Goal: Check status: Check status

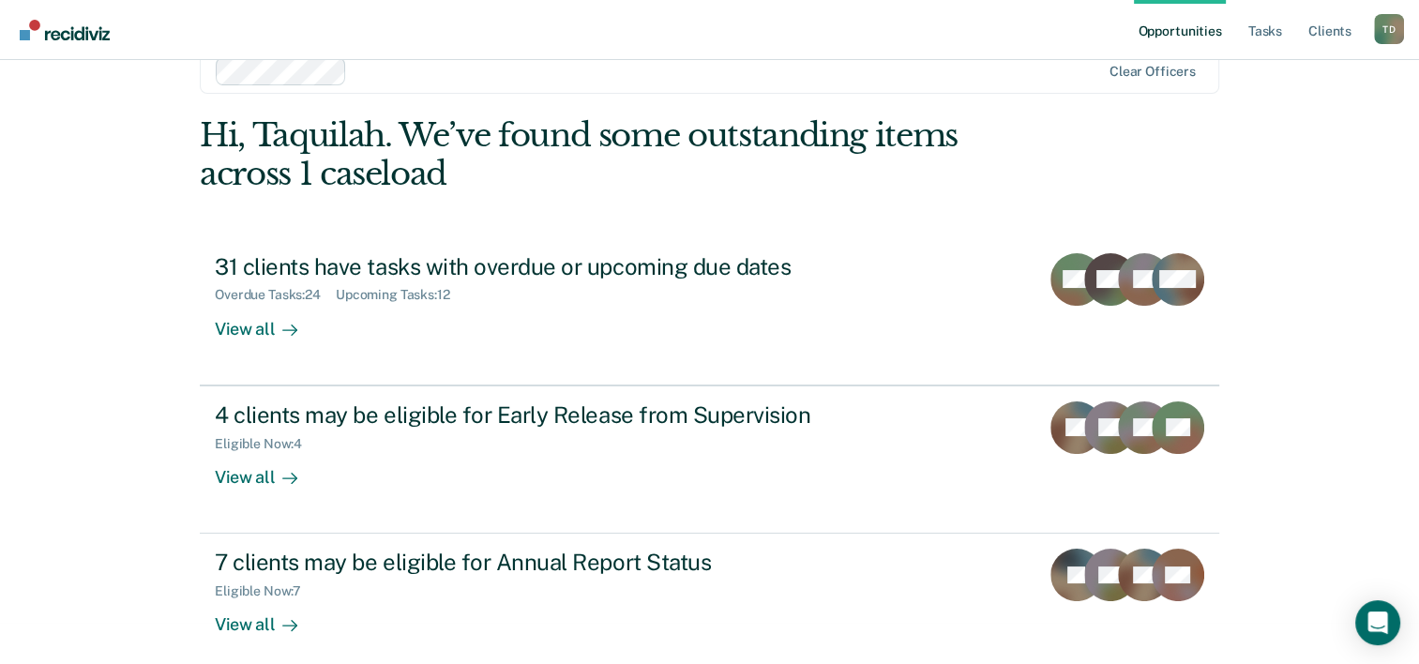
scroll to position [57, 0]
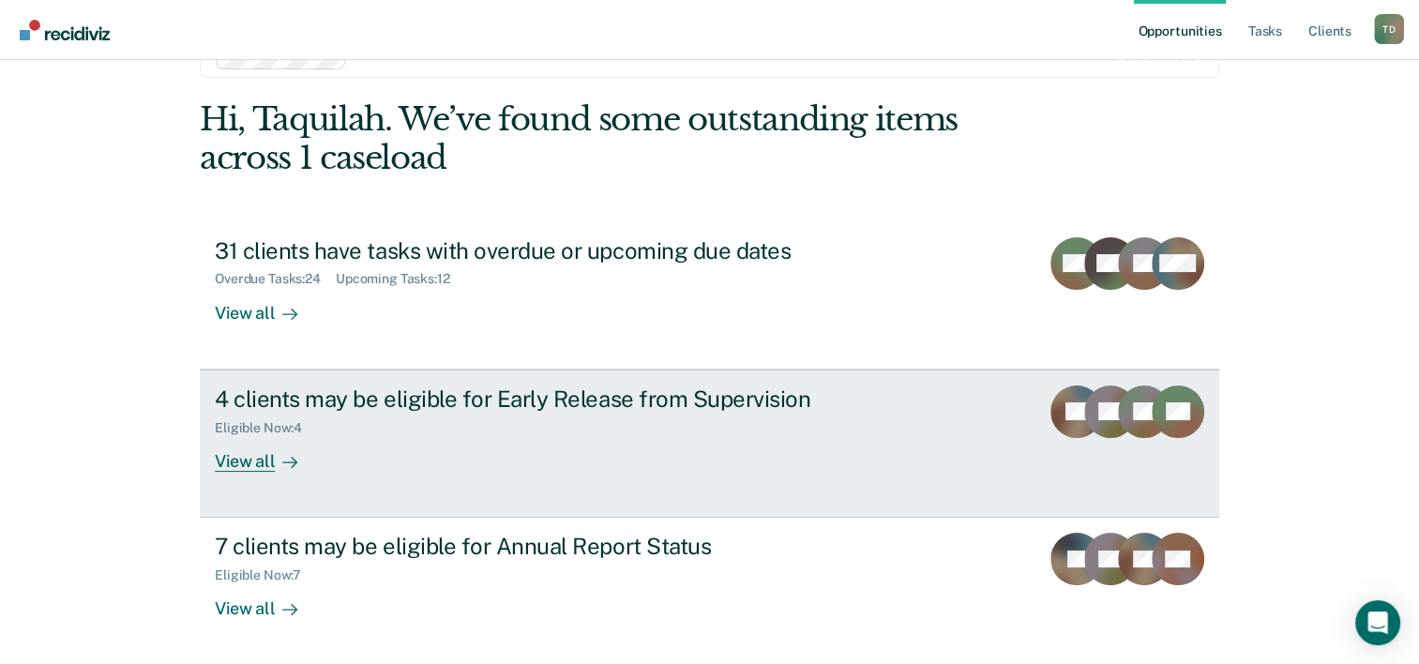
click at [338, 434] on div "Eligible Now : 4" at bounding box center [544, 424] width 658 height 23
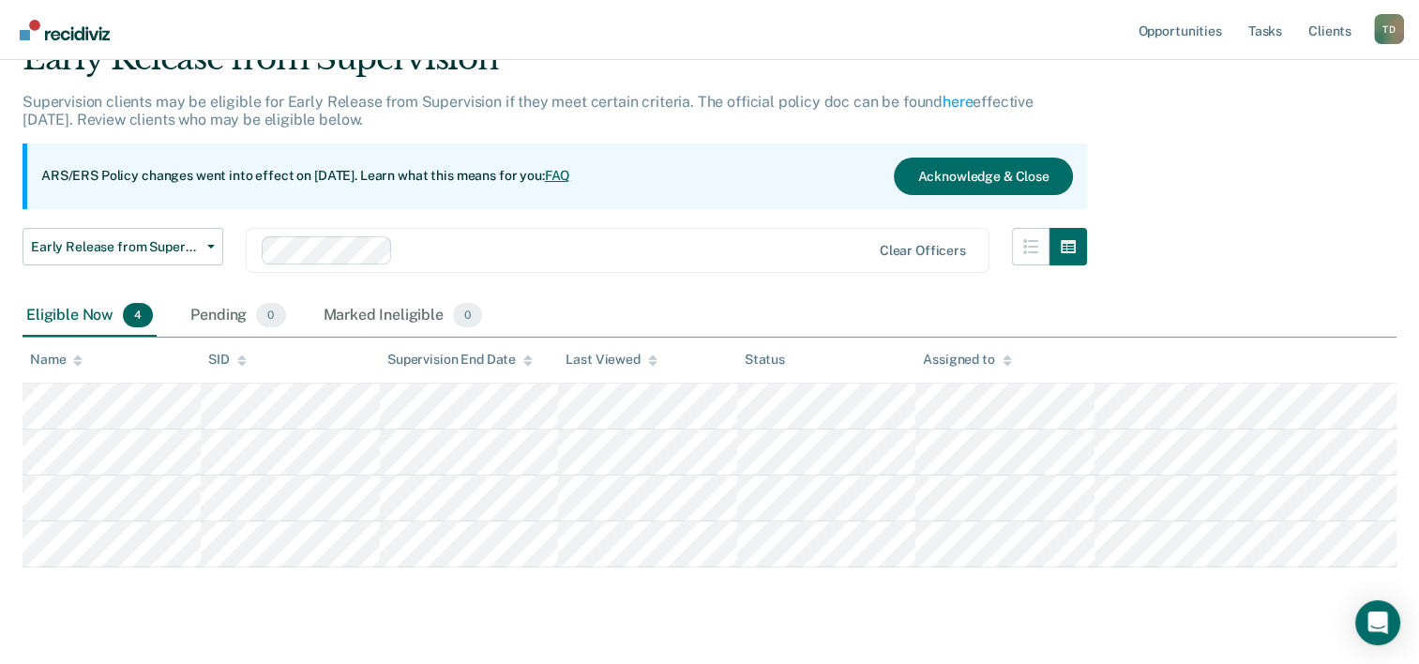
scroll to position [97, 0]
